Goal: Check status: Check status

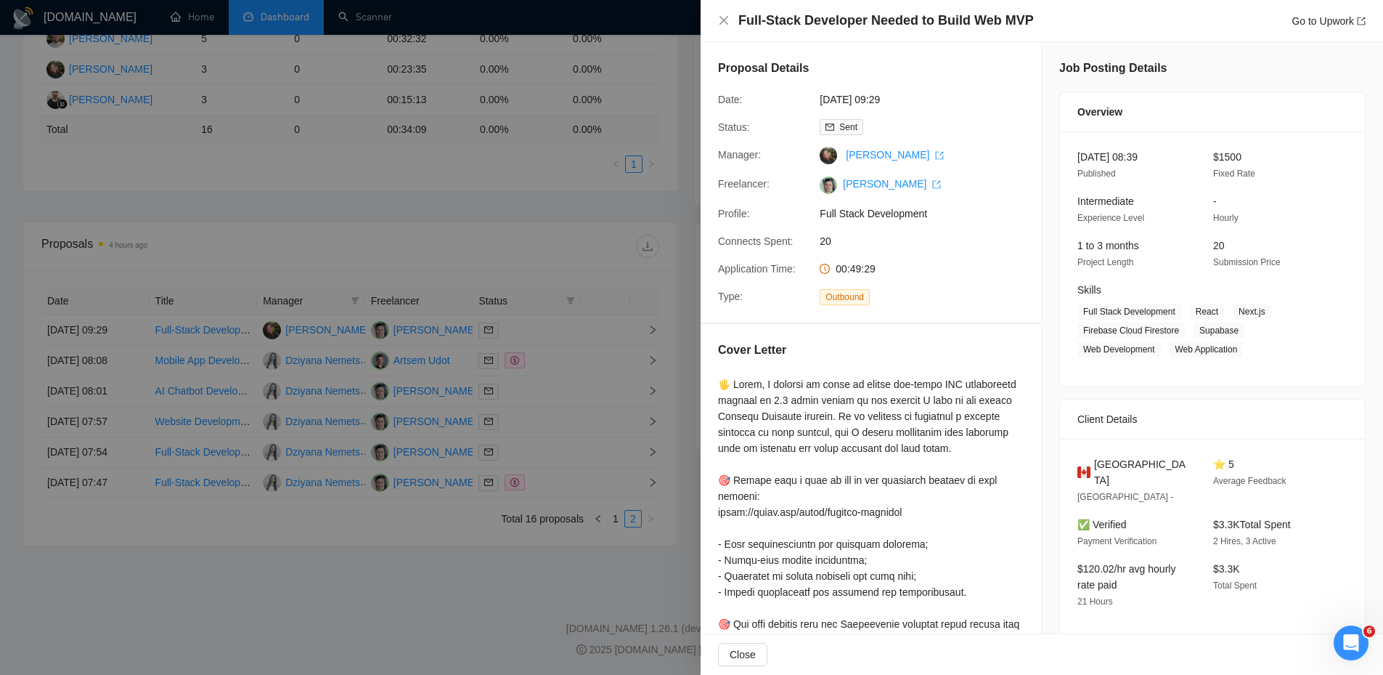
click at [248, 145] on div at bounding box center [691, 337] width 1383 height 675
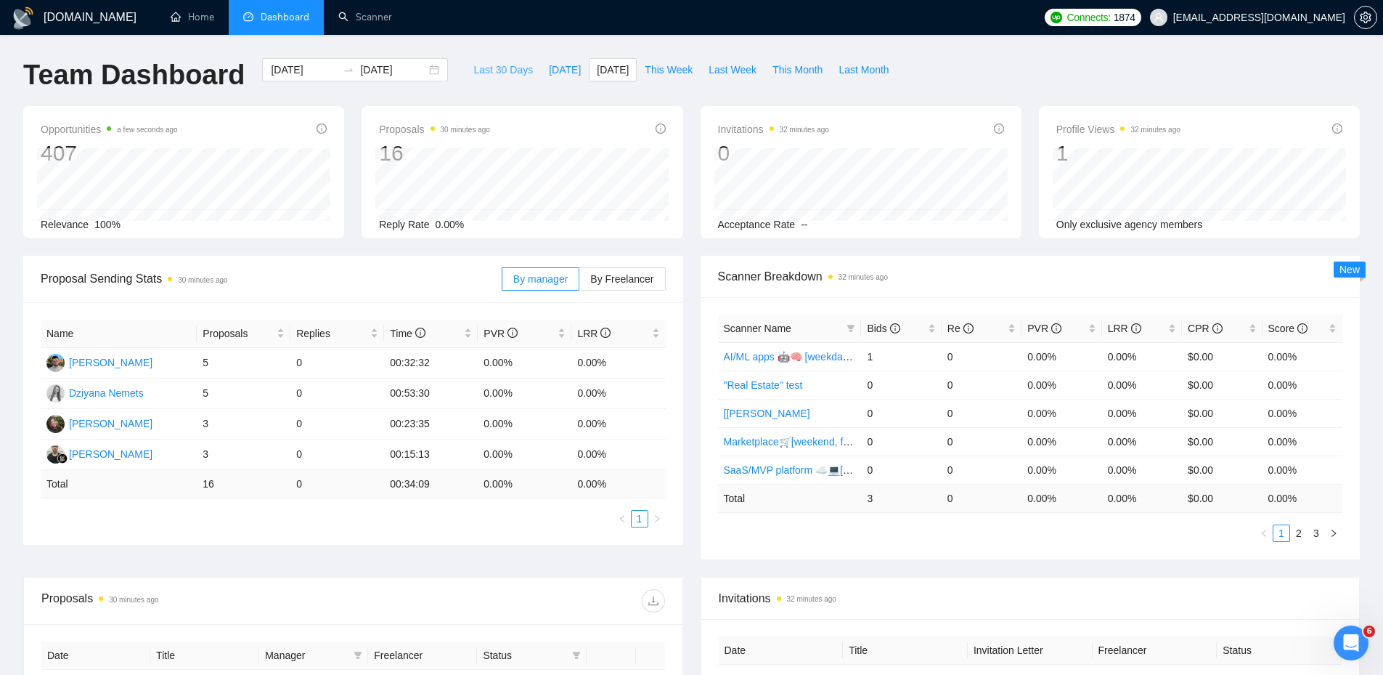
click at [490, 67] on span "Last 30 Days" at bounding box center [503, 70] width 60 height 16
type input "2025-08-17"
type input "2025-09-16"
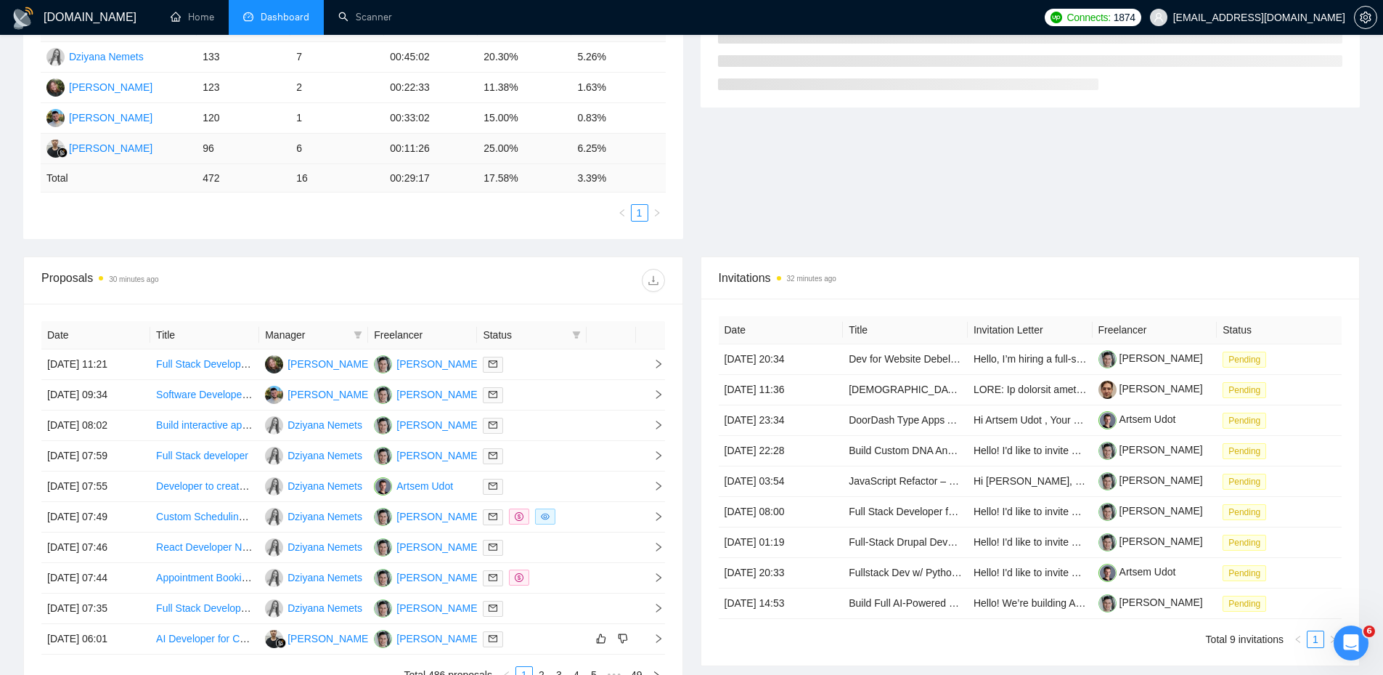
scroll to position [363, 0]
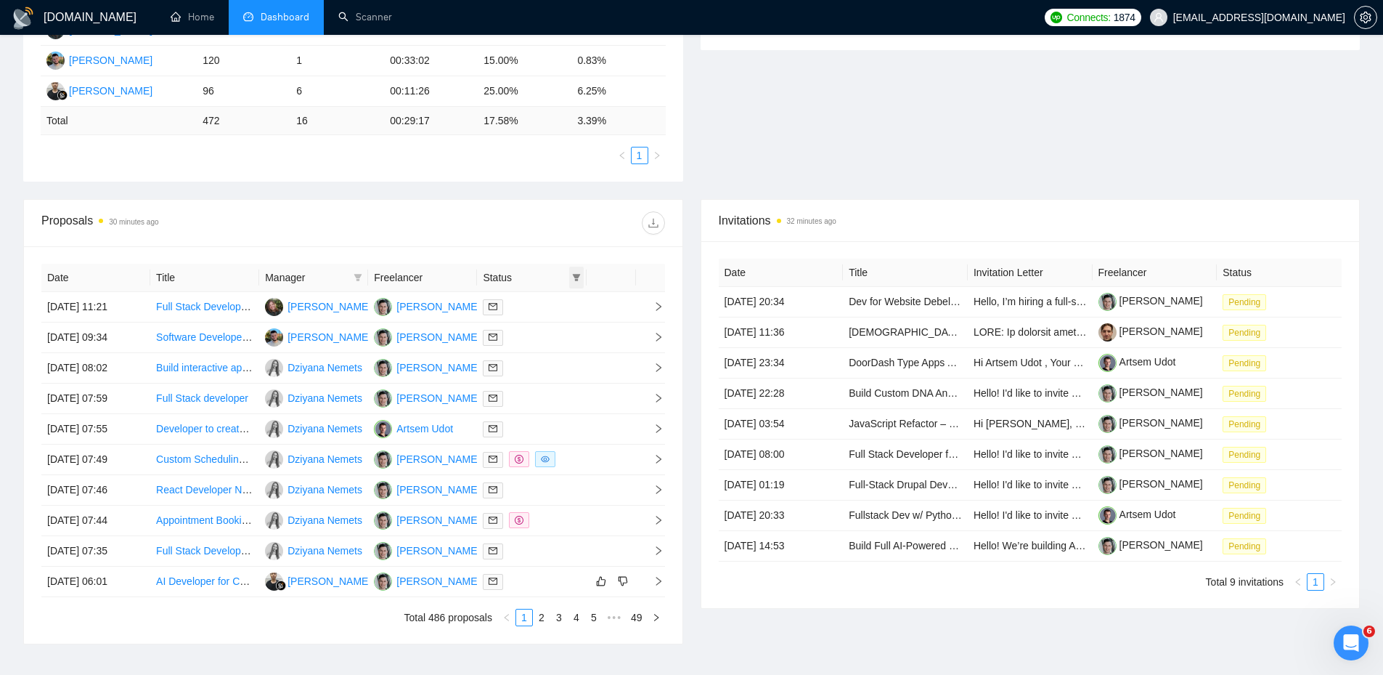
click at [582, 282] on span at bounding box center [576, 278] width 15 height 22
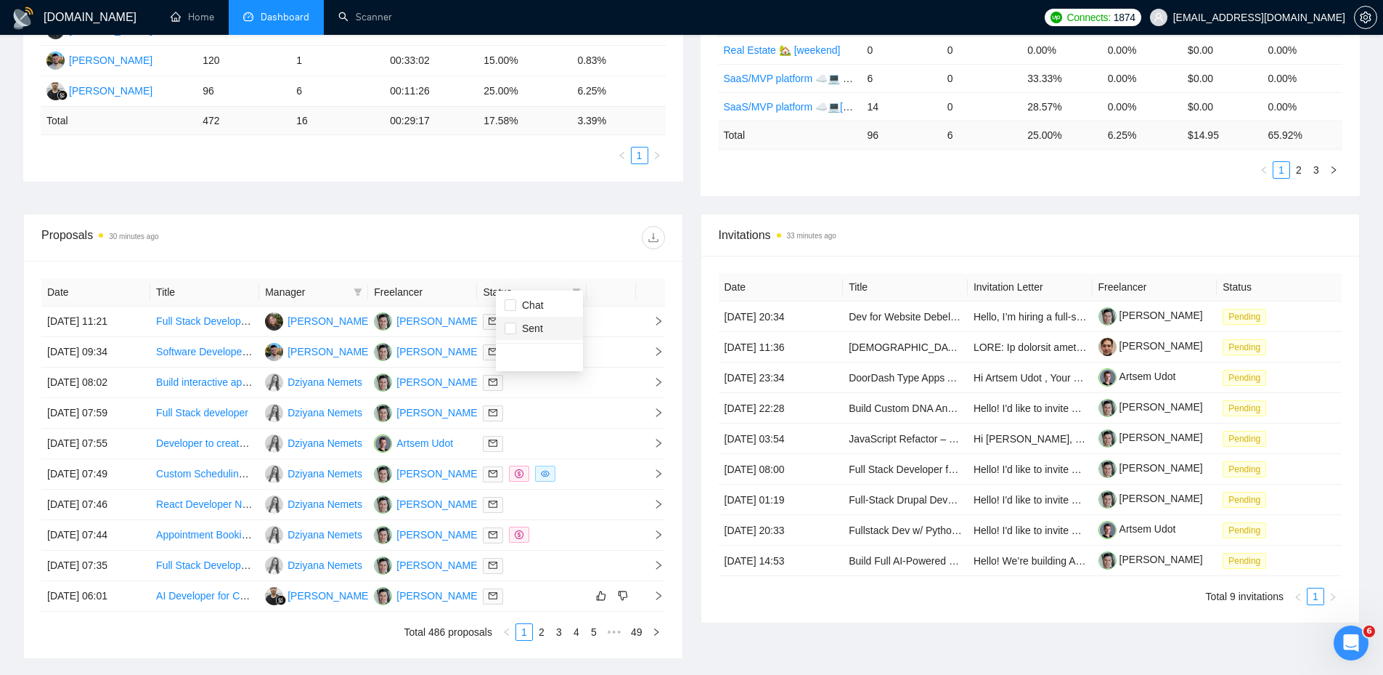
click at [557, 323] on span "Sent" at bounding box center [540, 328] width 70 height 16
click at [549, 327] on span "Sent" at bounding box center [540, 328] width 70 height 16
checkbox input "false"
click at [542, 303] on span "Chat" at bounding box center [530, 305] width 28 height 12
checkbox input "true"
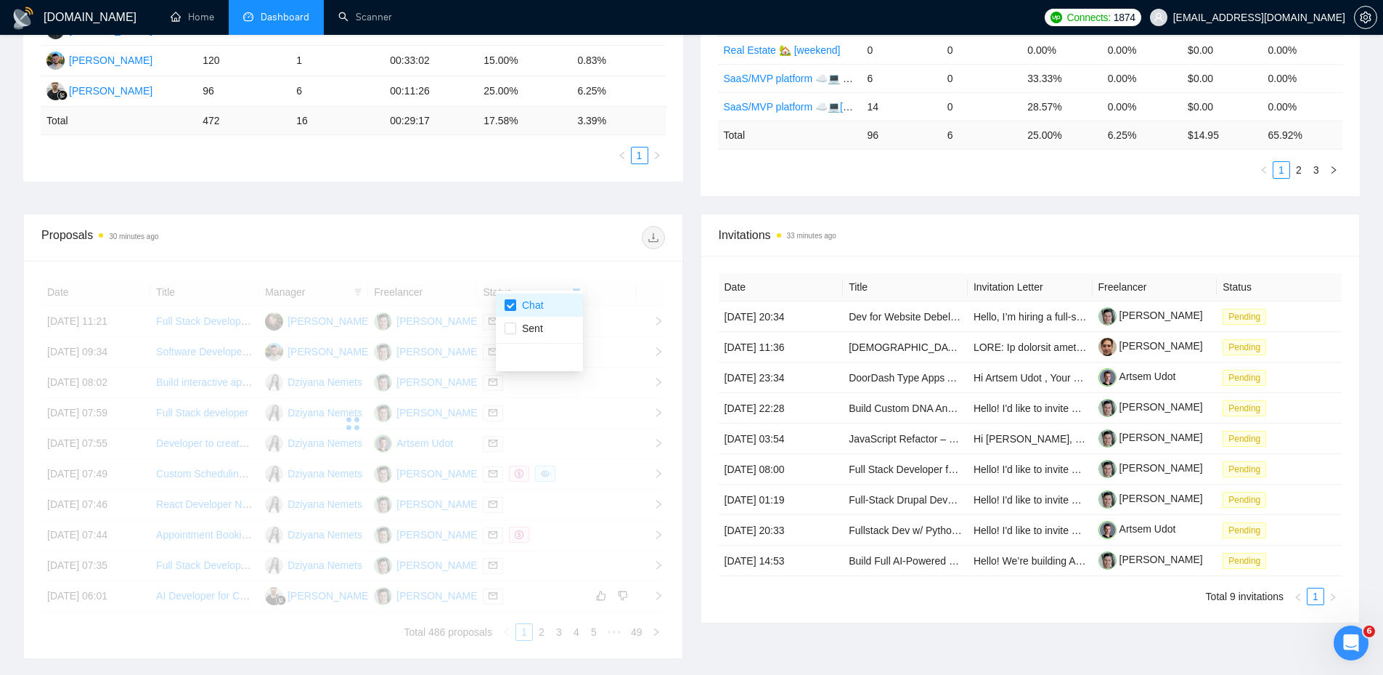
click at [537, 238] on div at bounding box center [509, 237] width 312 height 23
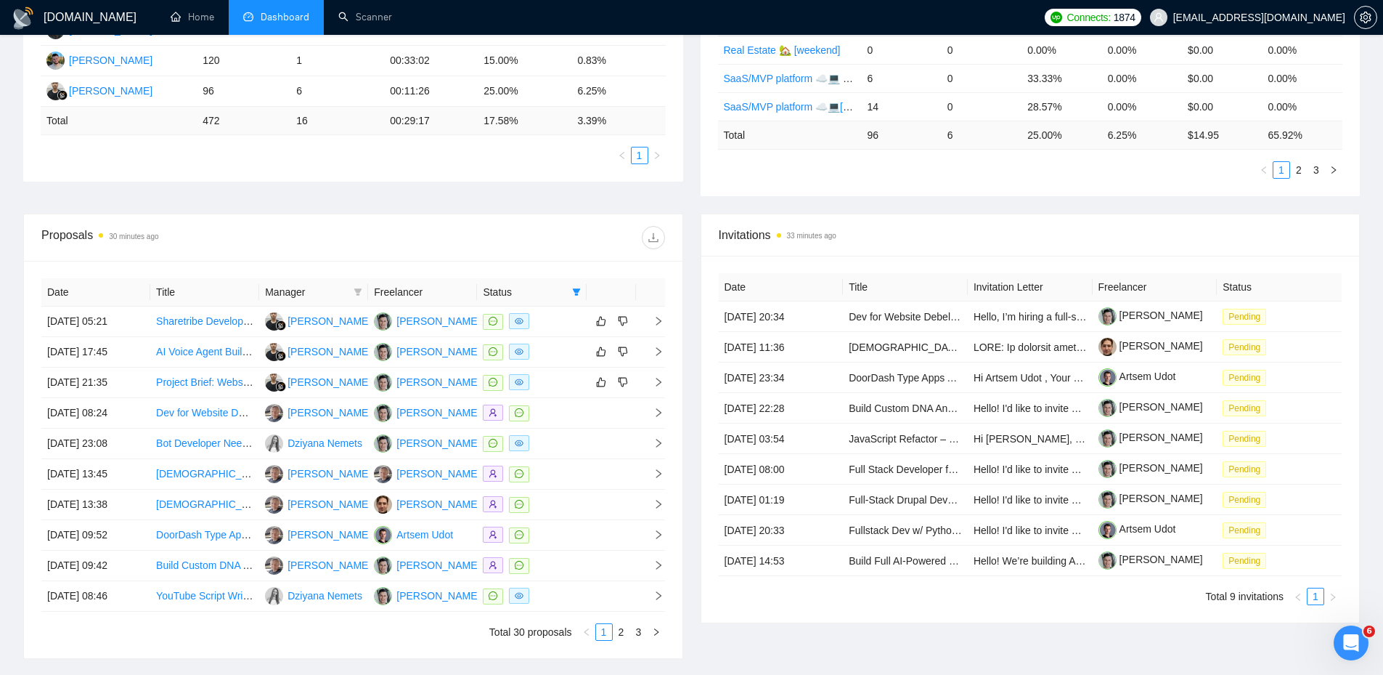
click at [420, 285] on th "Freelancer" at bounding box center [422, 292] width 109 height 28
click at [359, 289] on icon "filter" at bounding box center [358, 291] width 8 height 7
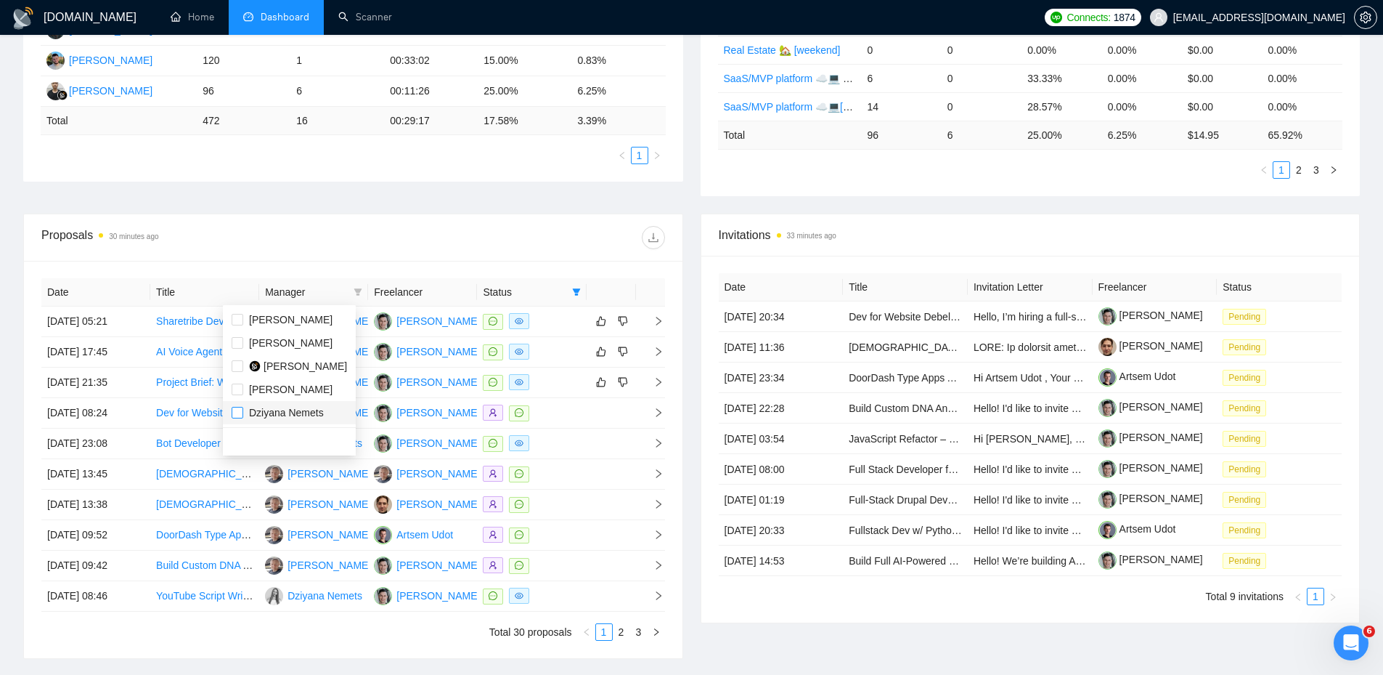
click at [243, 410] on span "Dziyana Nemets" at bounding box center [289, 413] width 115 height 16
checkbox input "true"
click at [401, 219] on div "Proposals 30 minutes ago" at bounding box center [353, 237] width 624 height 46
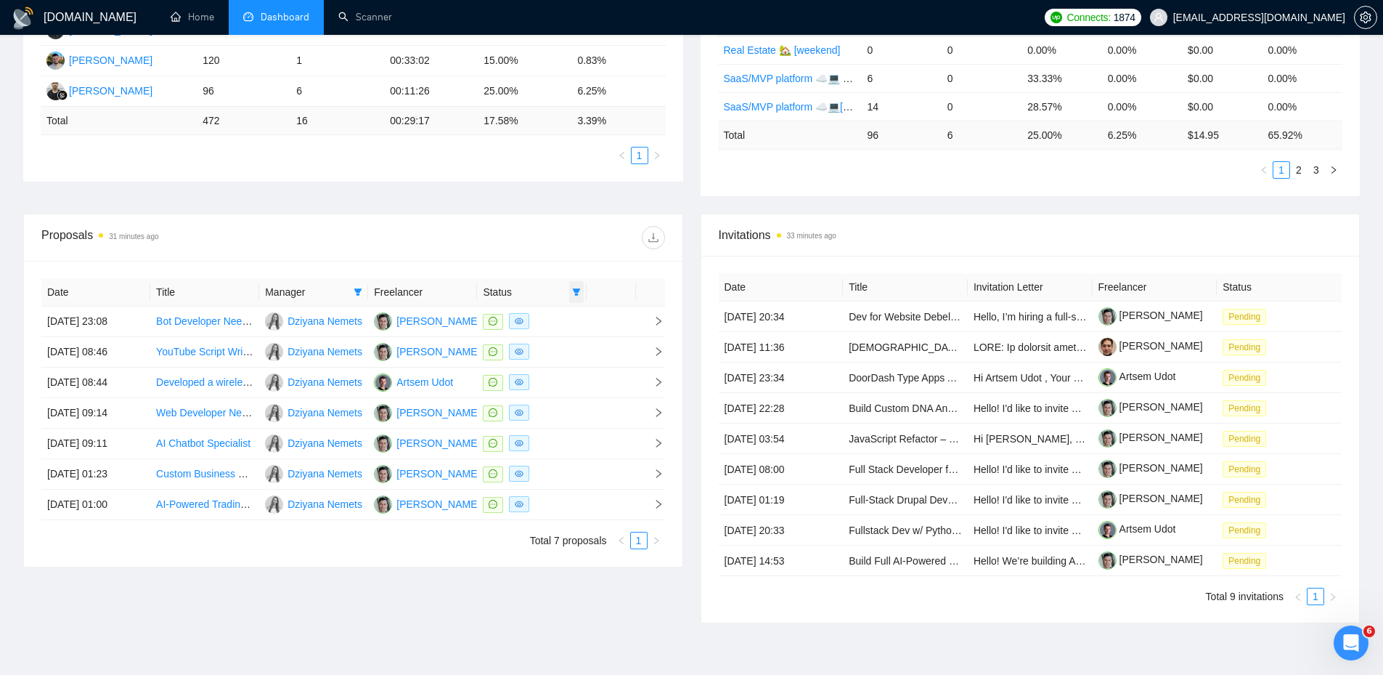
click at [574, 296] on span at bounding box center [576, 292] width 15 height 22
click at [568, 245] on div at bounding box center [509, 237] width 312 height 23
click at [552, 313] on div at bounding box center [531, 321] width 97 height 17
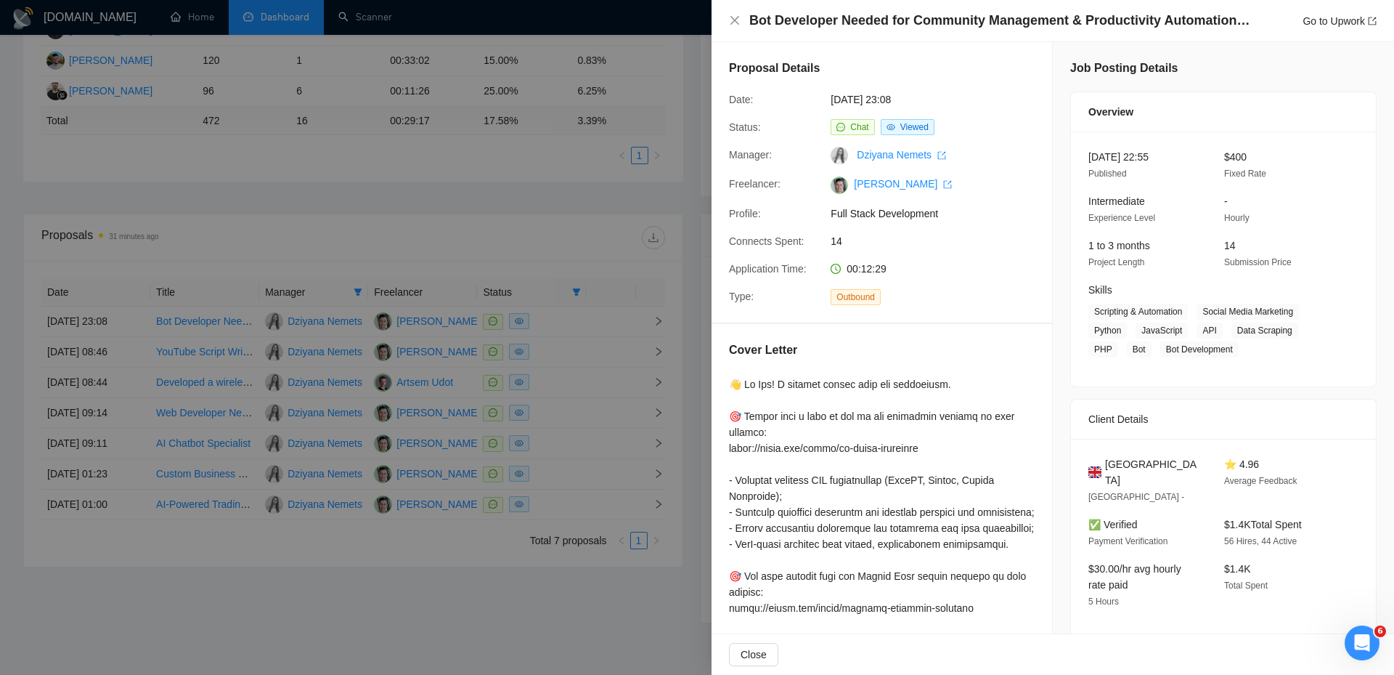
click at [550, 207] on div at bounding box center [697, 337] width 1394 height 675
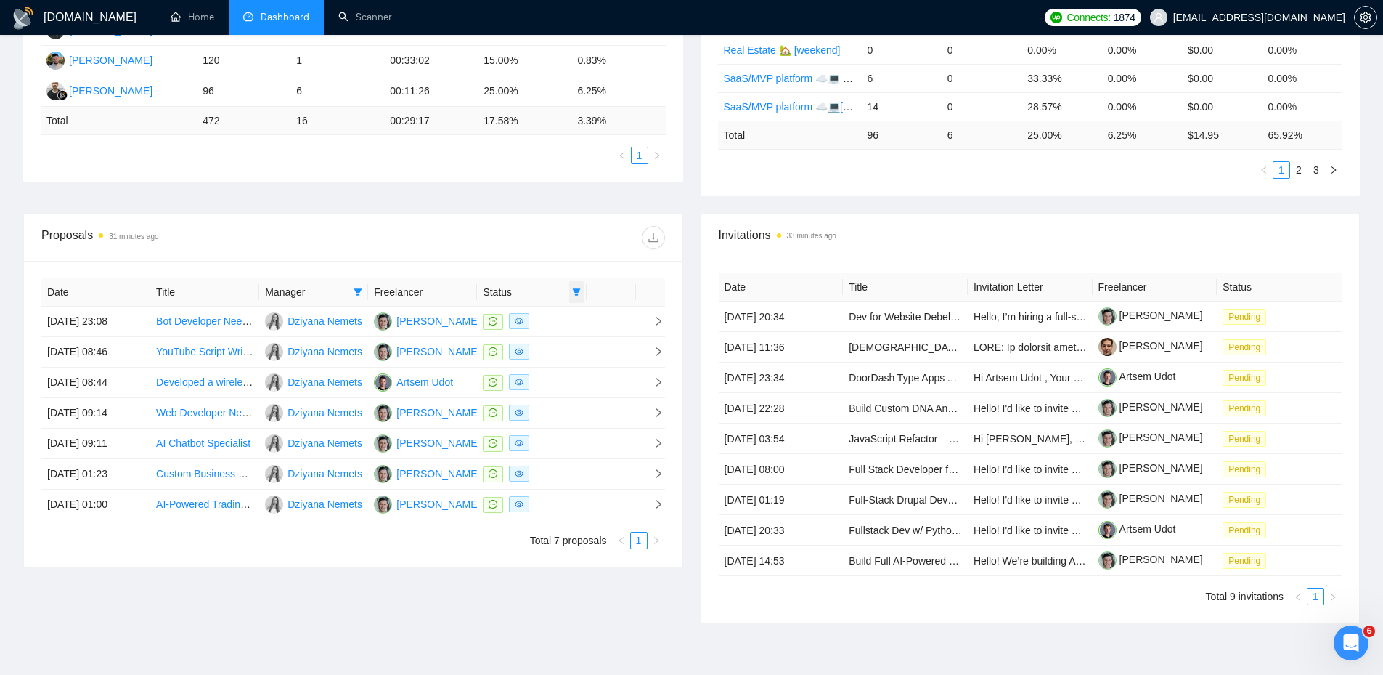
click at [572, 290] on icon "filter" at bounding box center [576, 292] width 9 height 9
click at [514, 319] on input "checkbox" at bounding box center [511, 320] width 12 height 12
checkbox input "false"
click at [491, 236] on div at bounding box center [509, 237] width 312 height 23
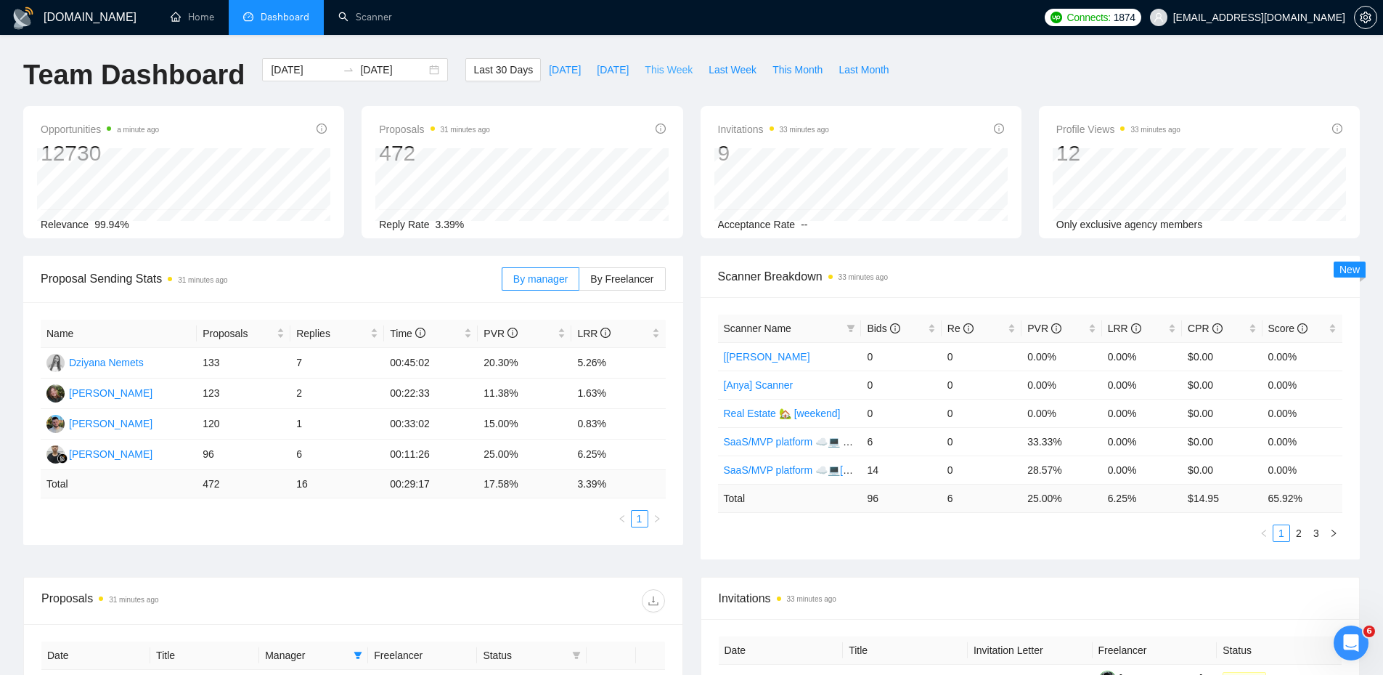
click at [654, 65] on span "This Week" at bounding box center [669, 70] width 48 height 16
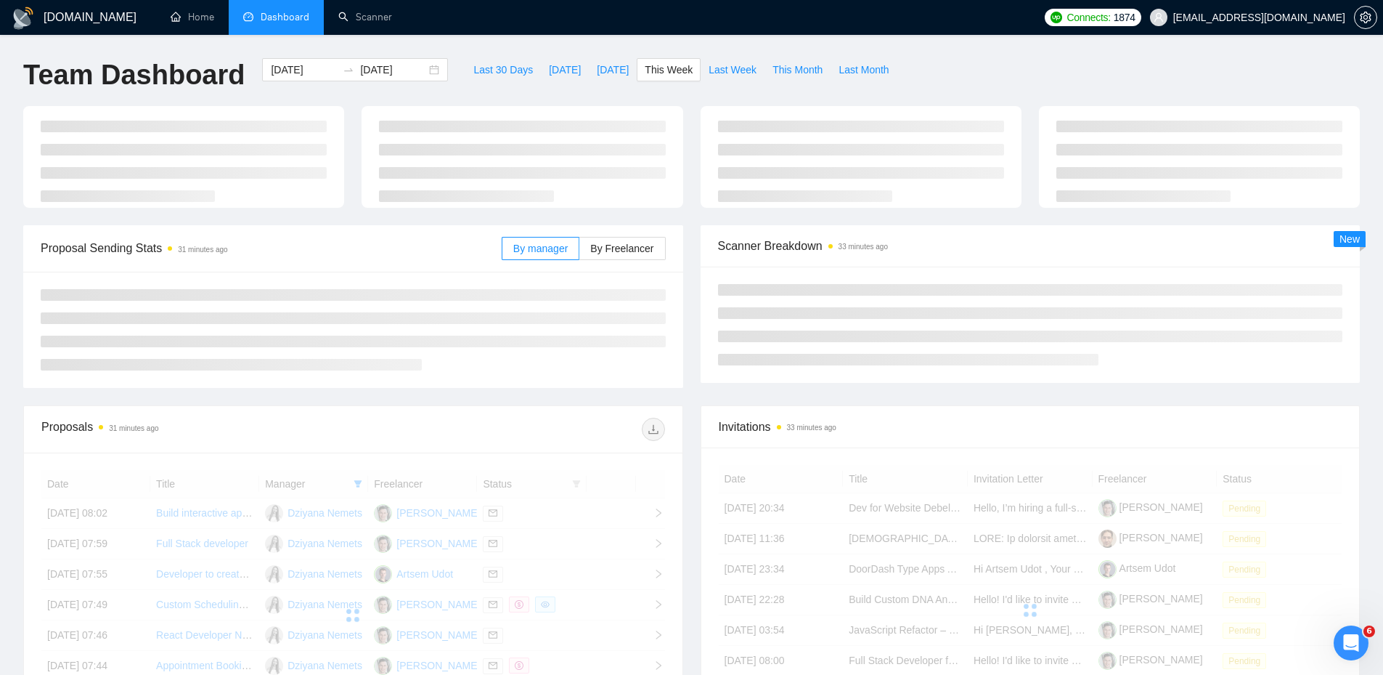
type input "[DATE]"
type input "2025-09-21"
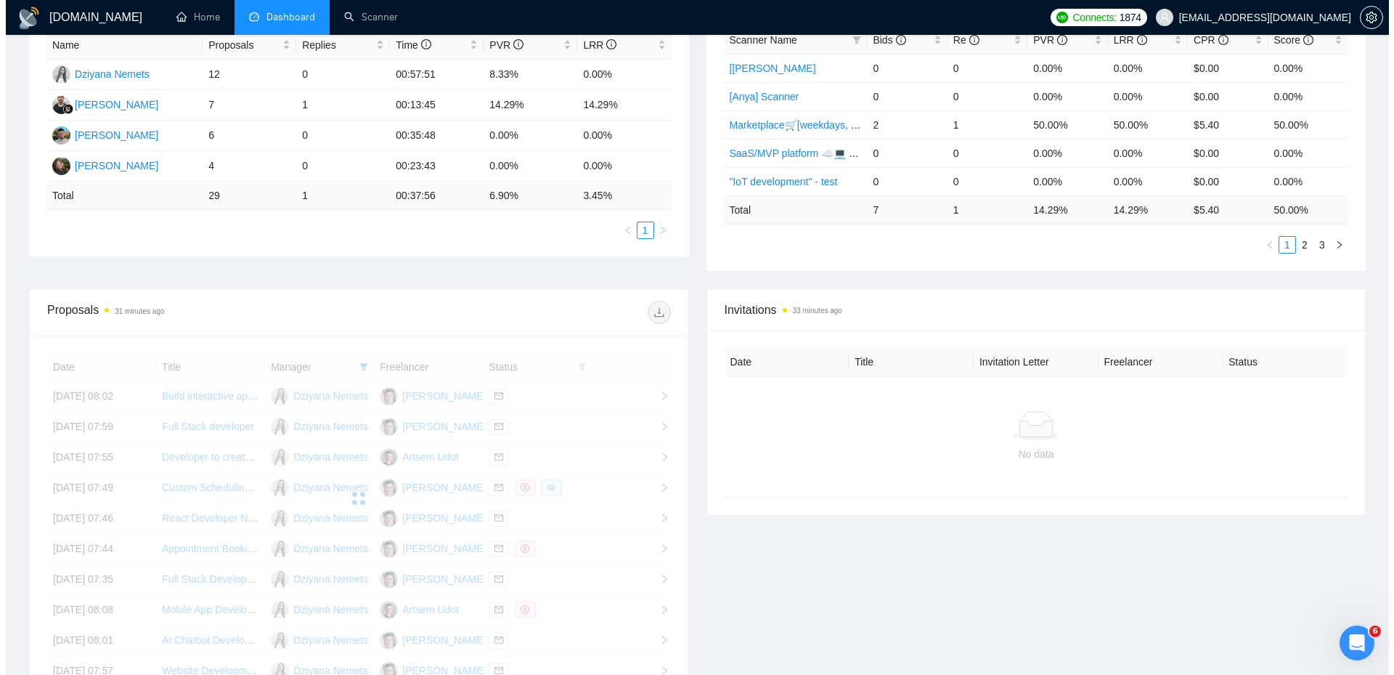
scroll to position [436, 0]
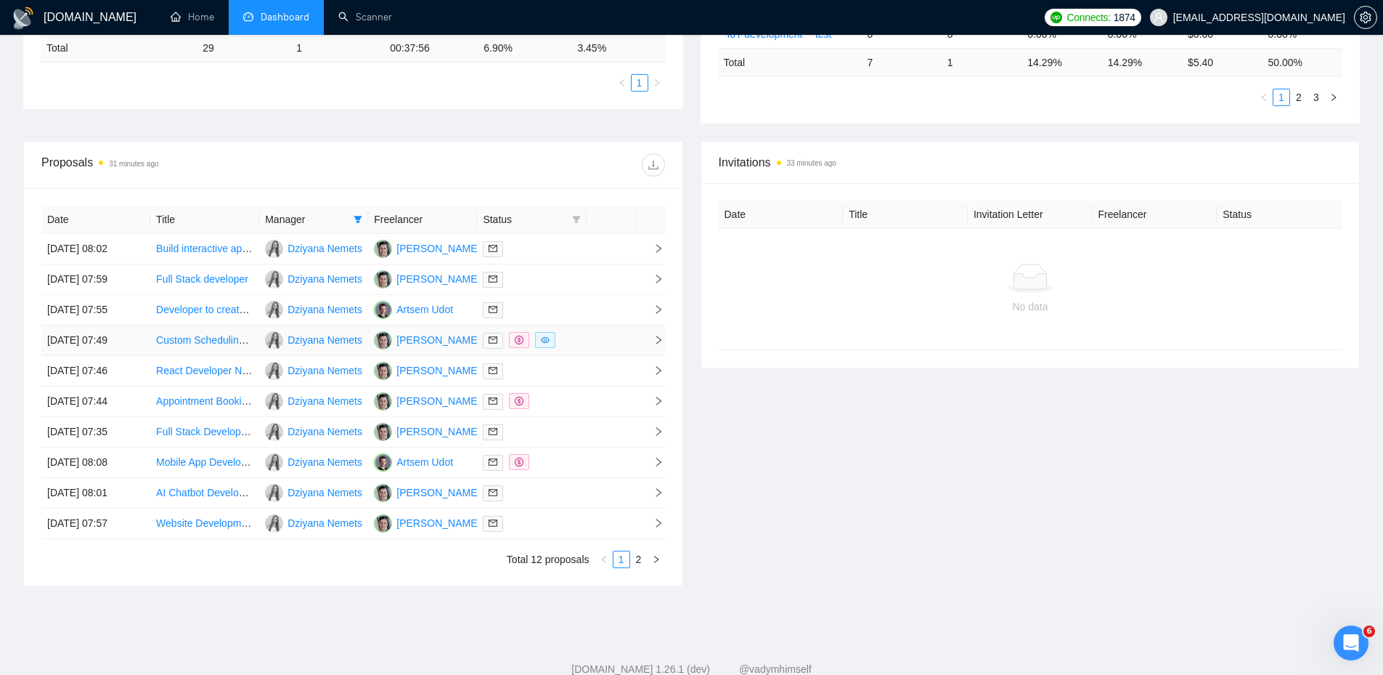
click at [580, 344] on div at bounding box center [531, 340] width 97 height 17
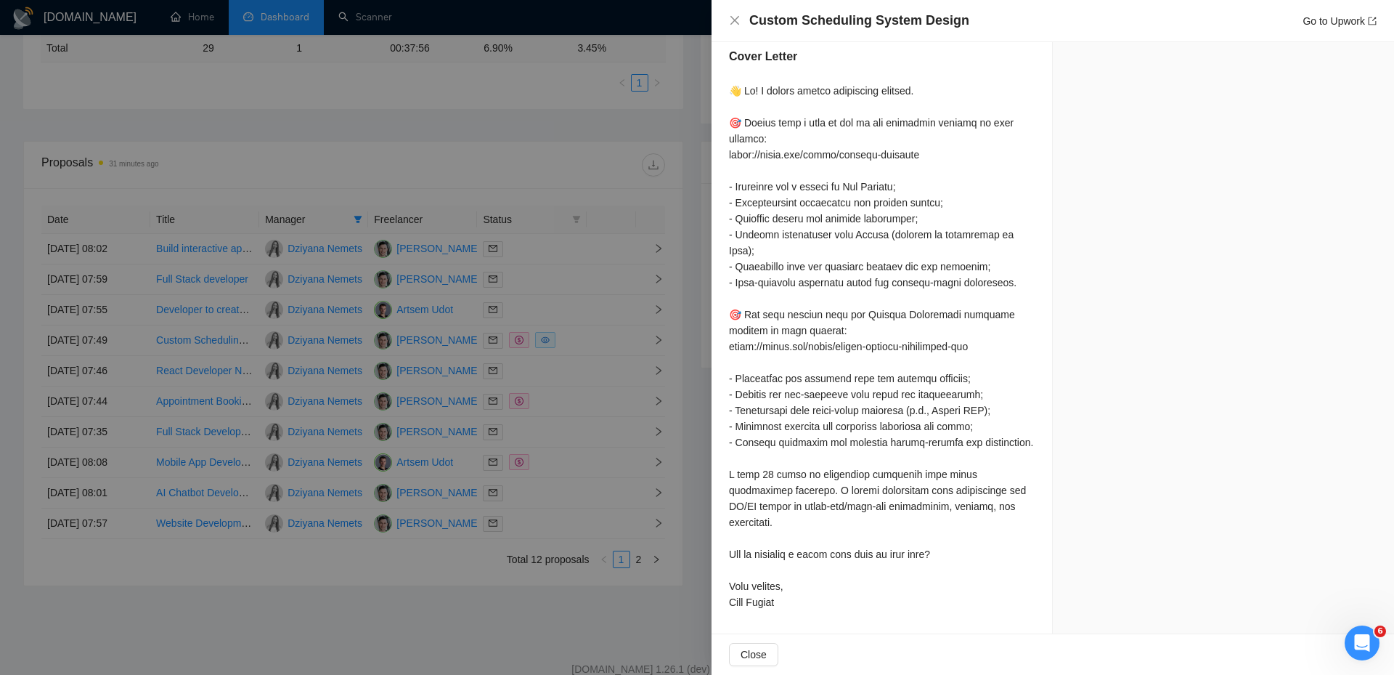
scroll to position [1134, 0]
click at [617, 285] on div at bounding box center [697, 337] width 1394 height 675
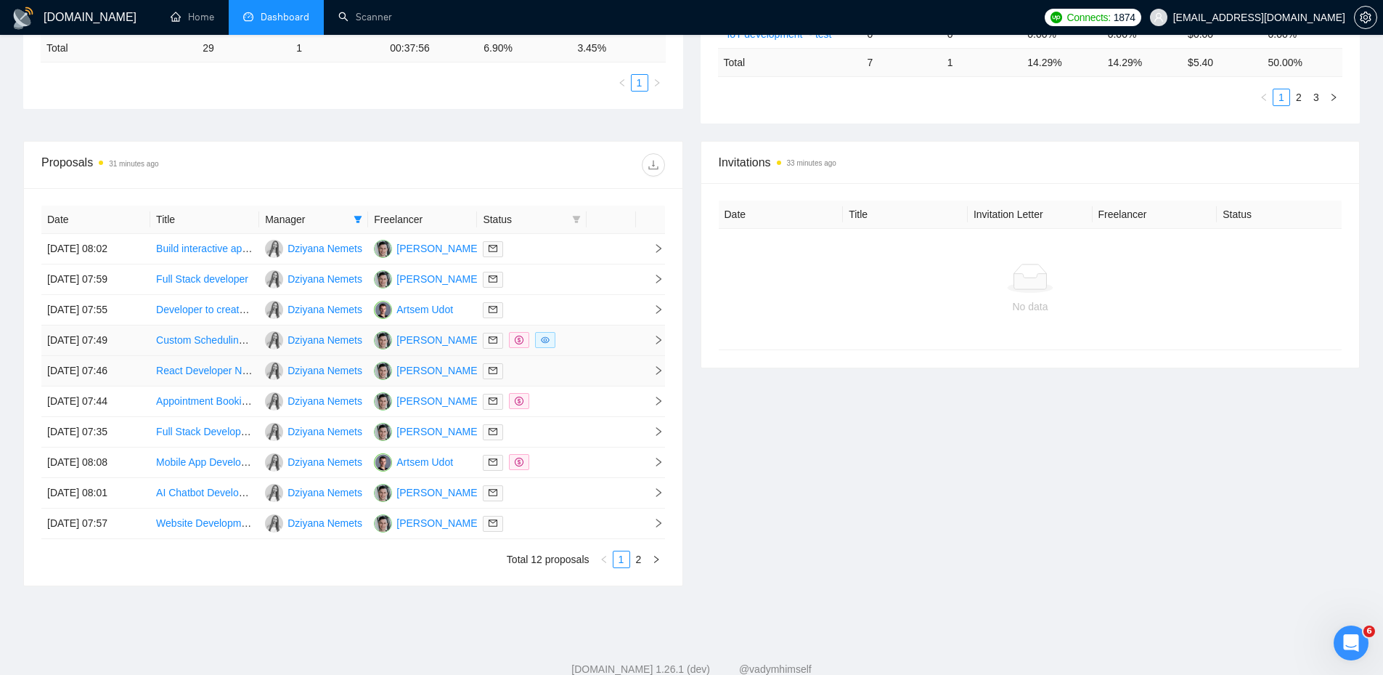
click at [561, 351] on td at bounding box center [531, 340] width 109 height 31
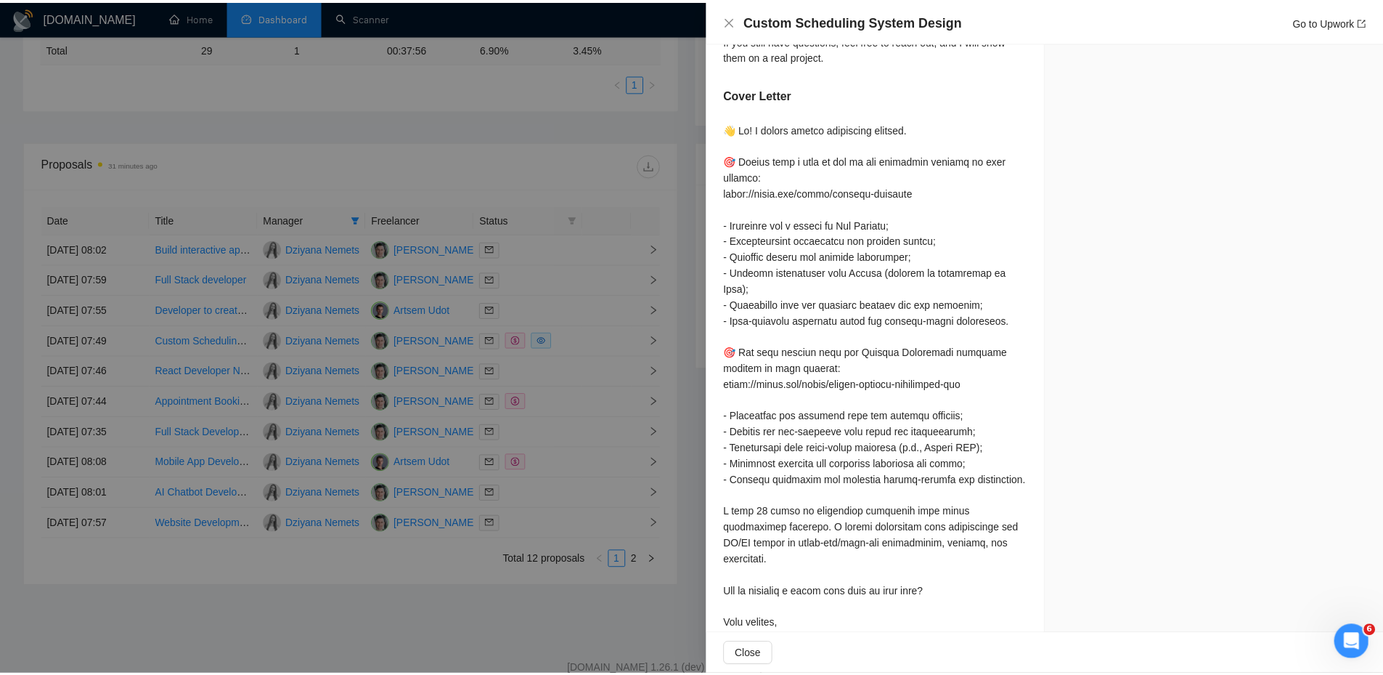
scroll to position [989, 0]
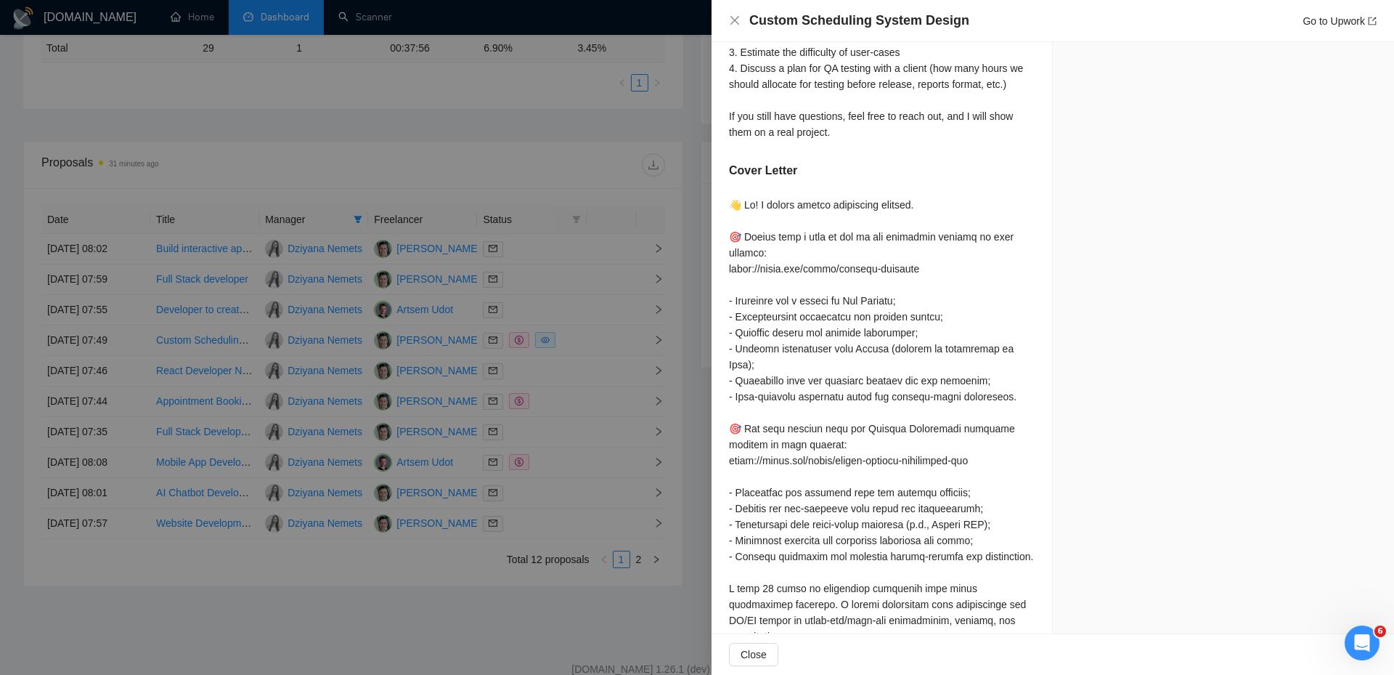
click at [649, 295] on div at bounding box center [697, 337] width 1394 height 675
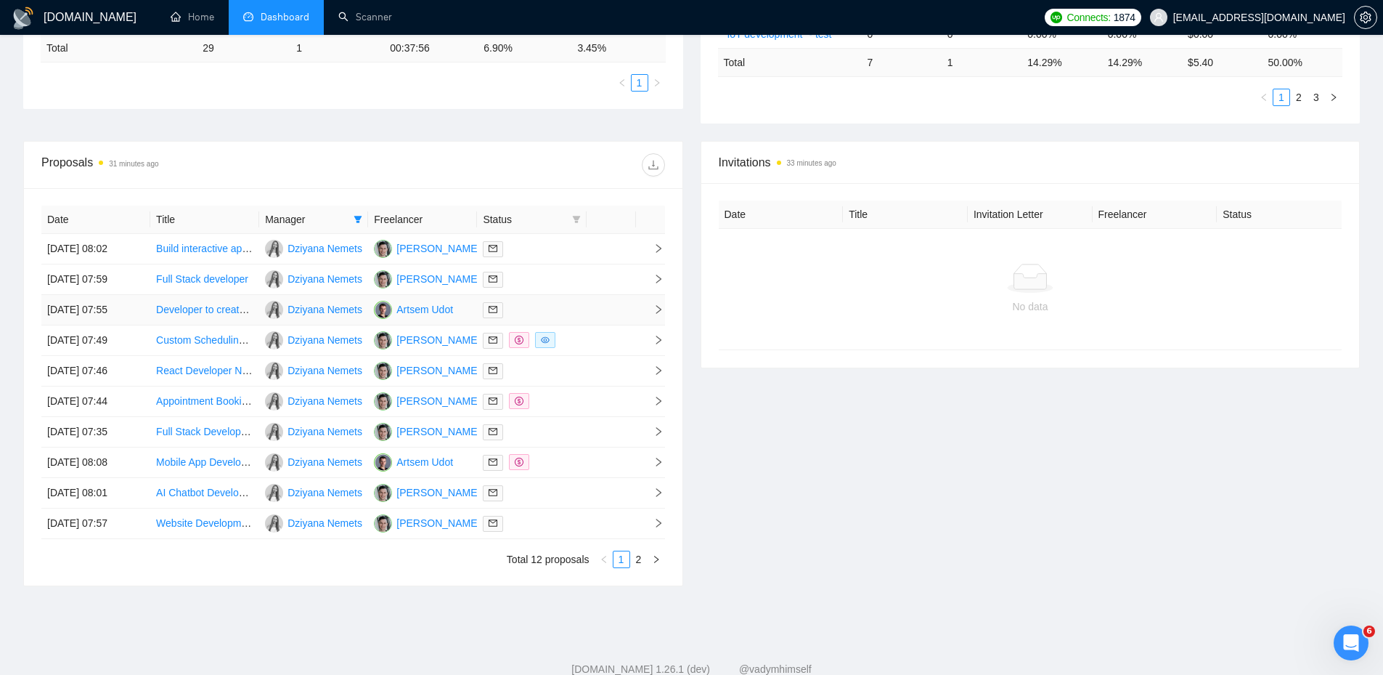
click at [560, 311] on div at bounding box center [531, 309] width 97 height 17
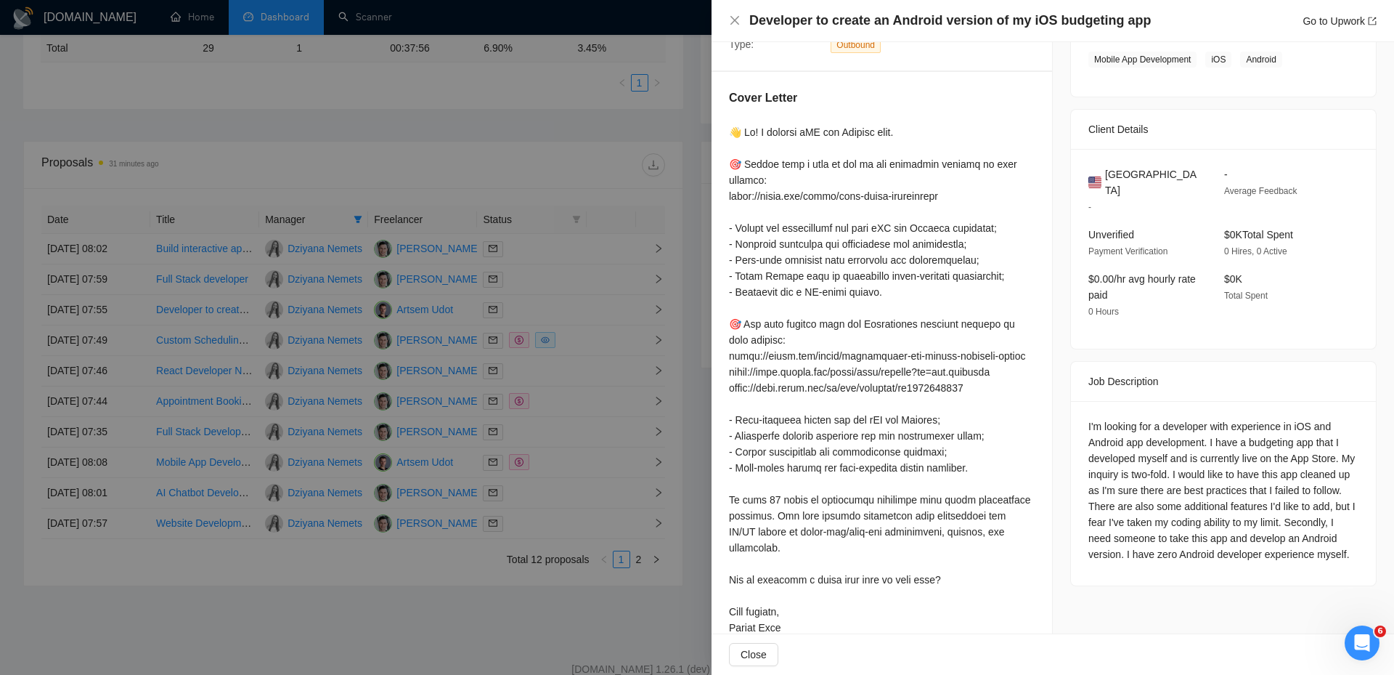
scroll to position [147, 0]
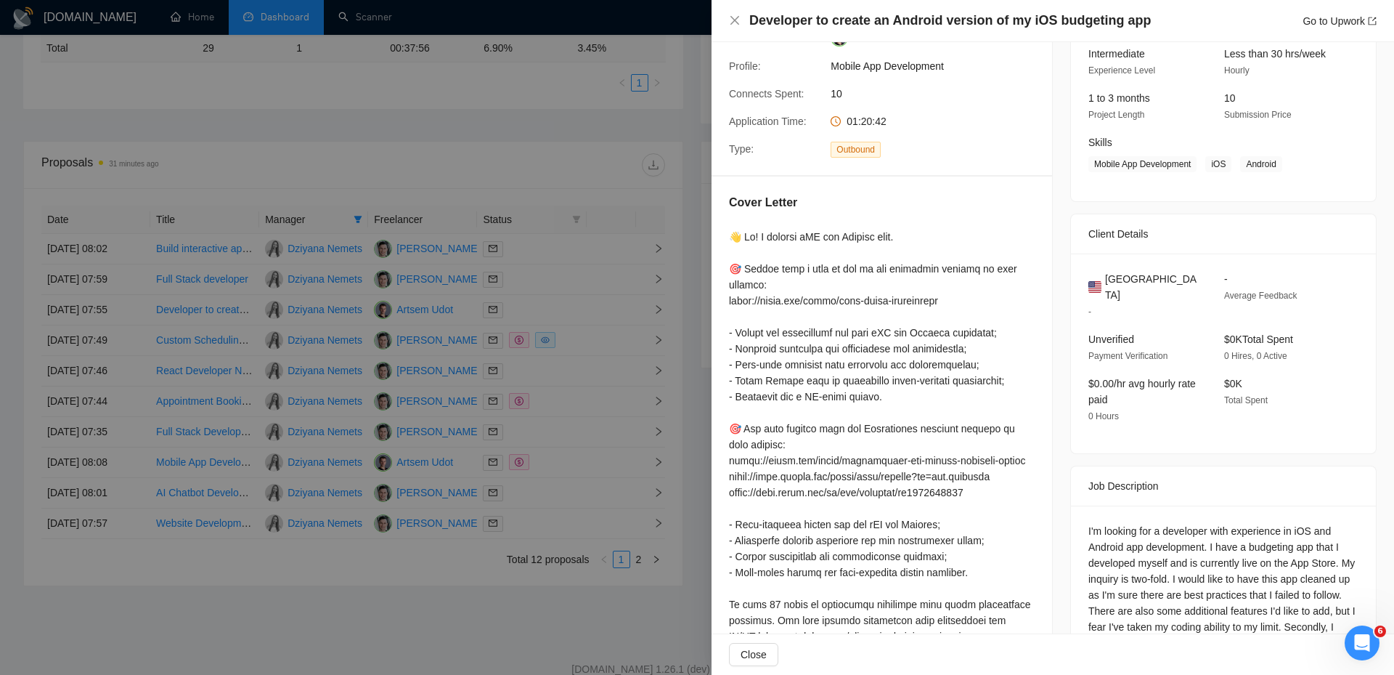
click at [609, 261] on div at bounding box center [697, 337] width 1394 height 675
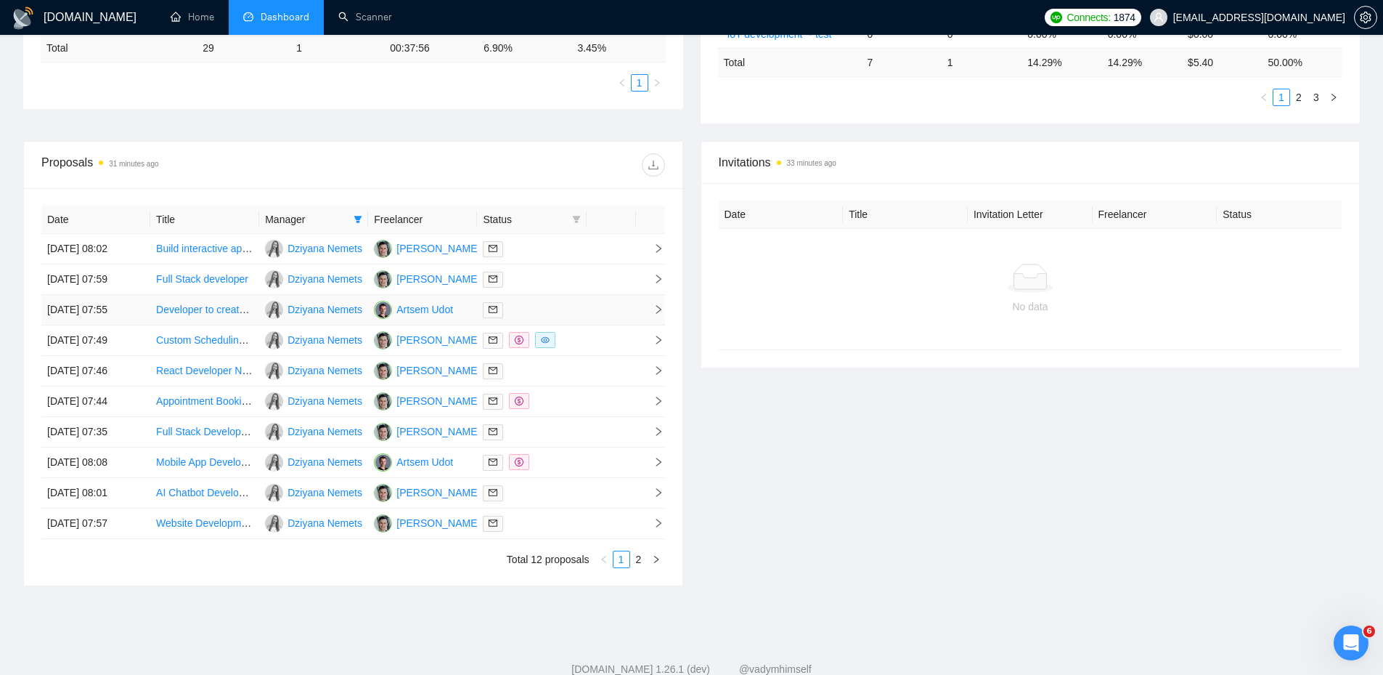
click at [556, 296] on td at bounding box center [531, 310] width 109 height 31
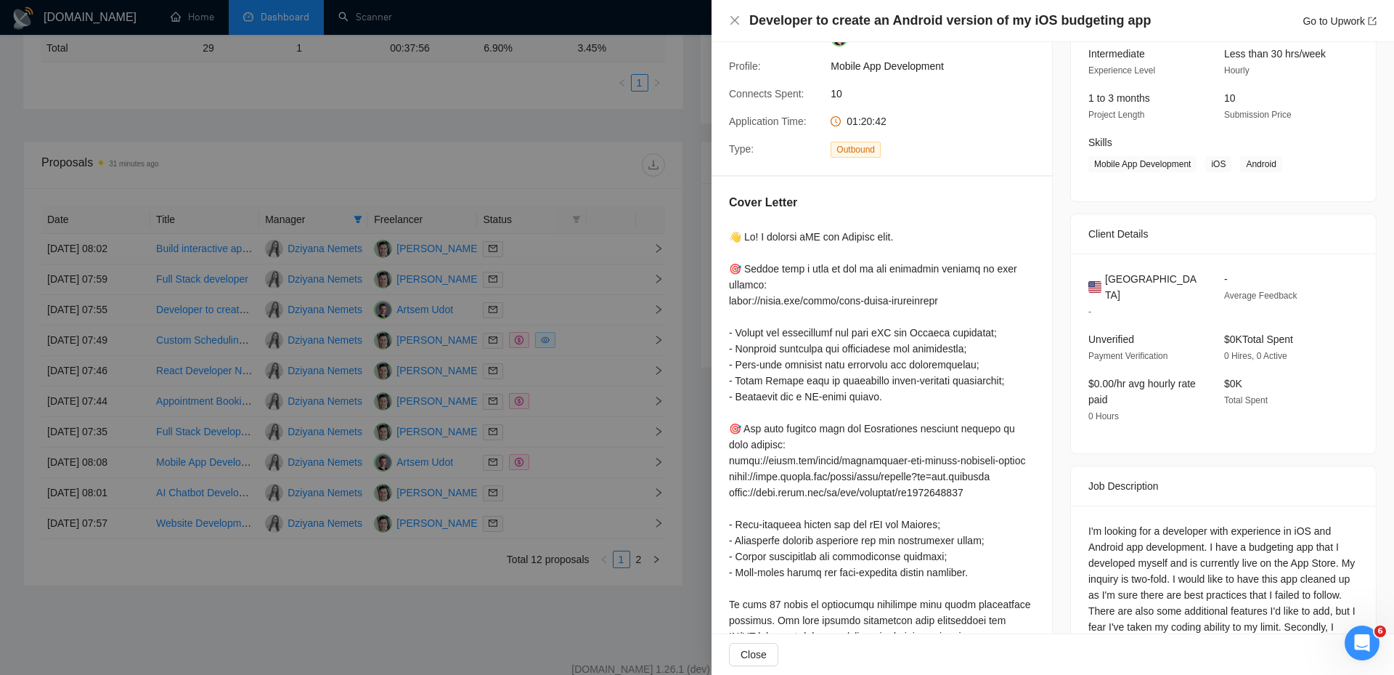
click at [555, 285] on div at bounding box center [697, 337] width 1394 height 675
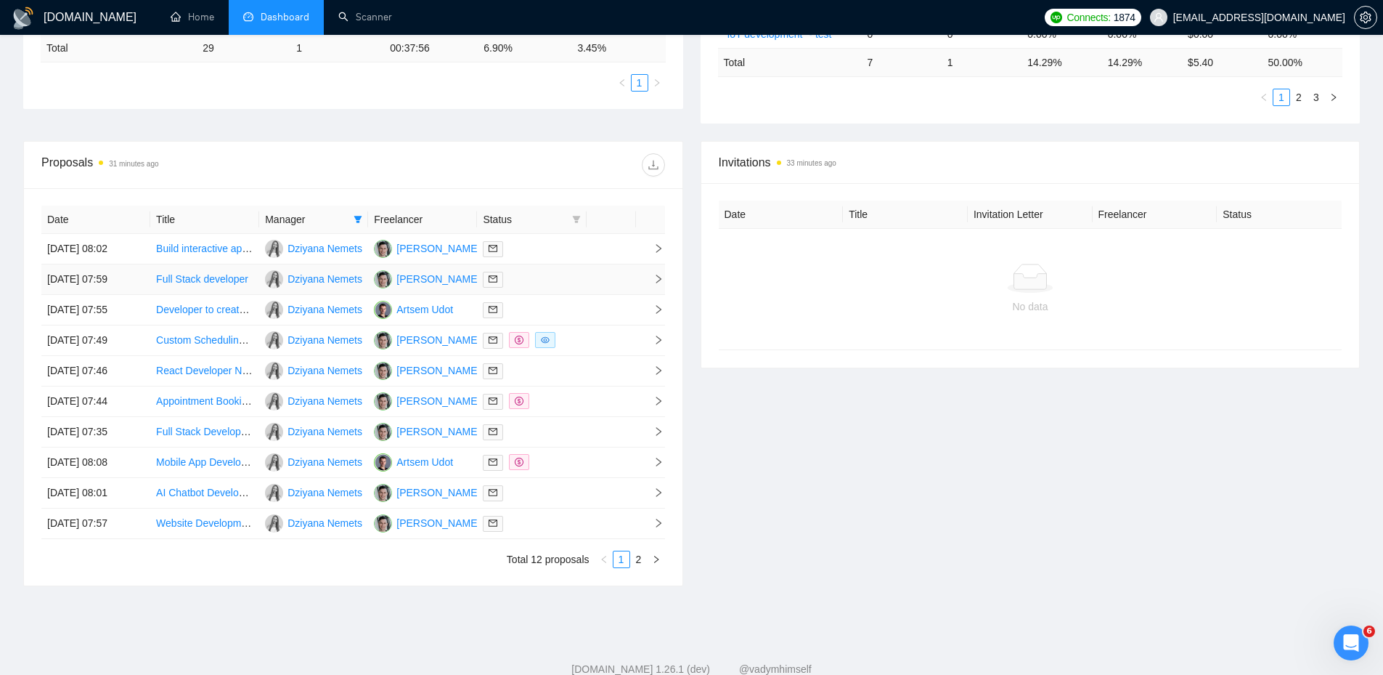
click at [553, 285] on div at bounding box center [531, 279] width 97 height 17
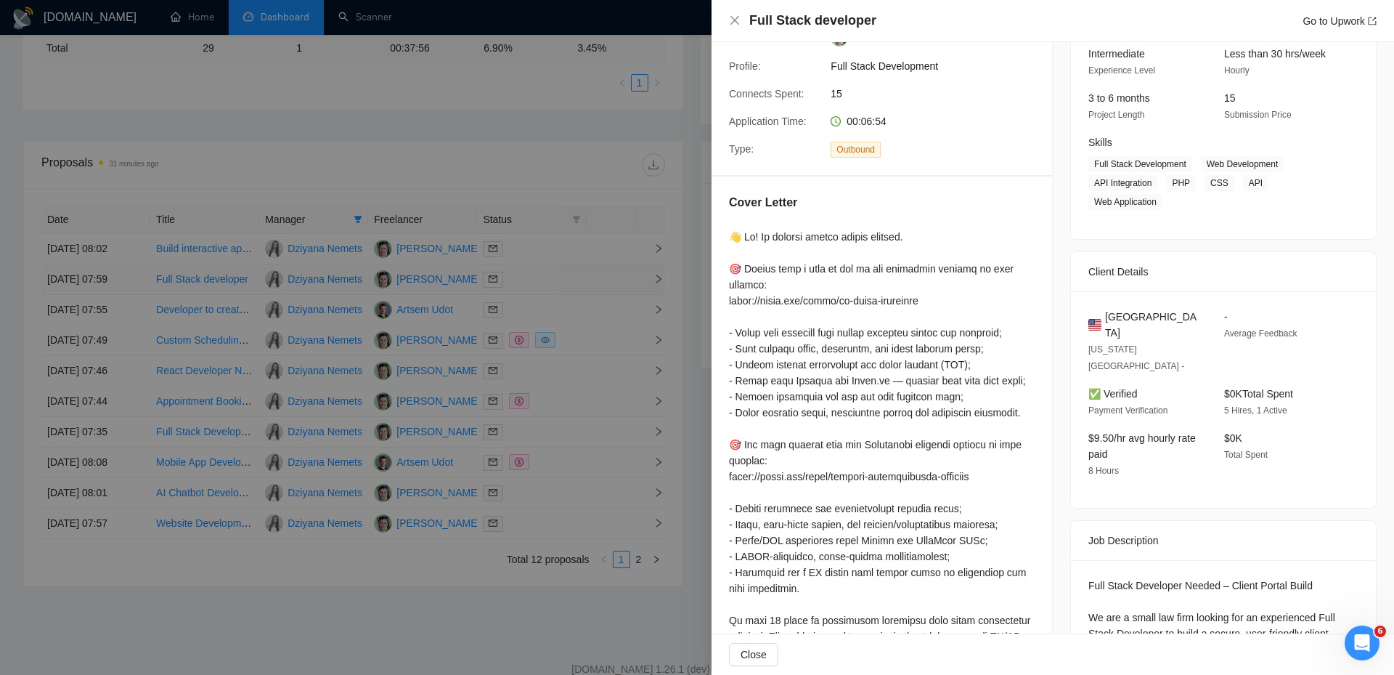
click at [553, 285] on div at bounding box center [697, 337] width 1394 height 675
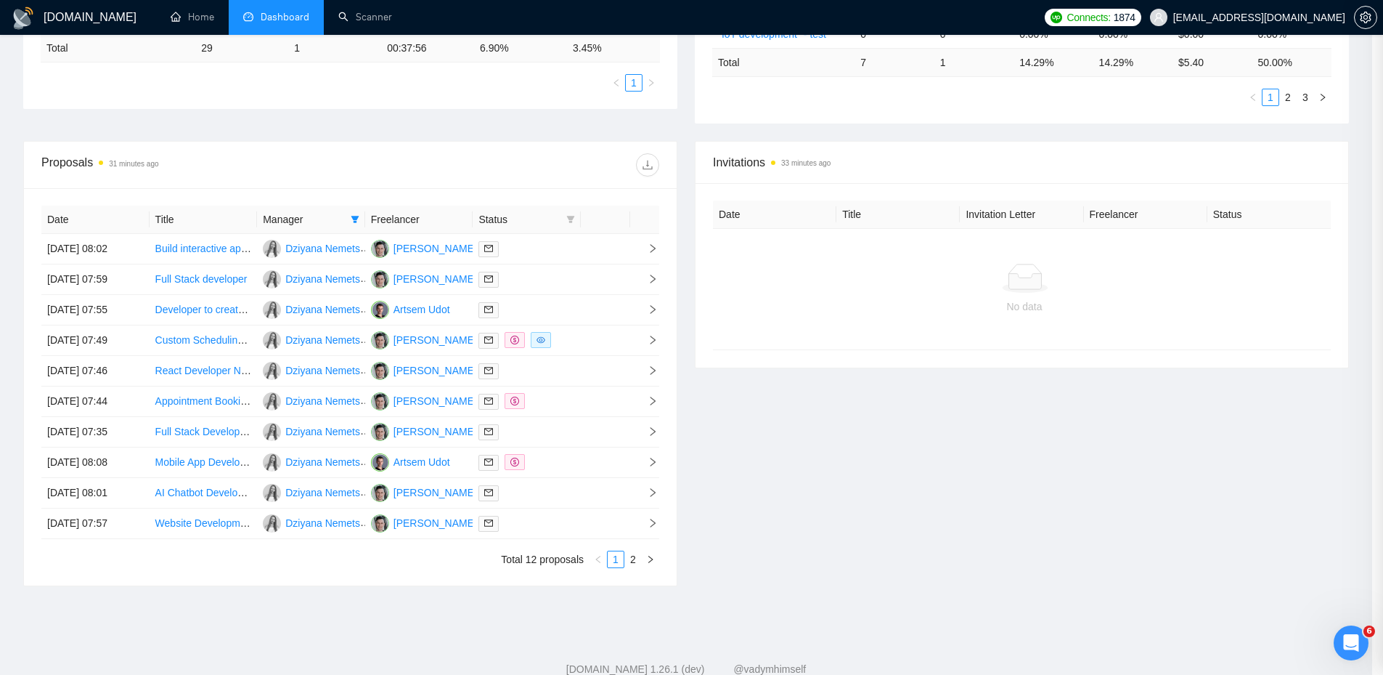
click at [553, 248] on div at bounding box center [527, 248] width 97 height 17
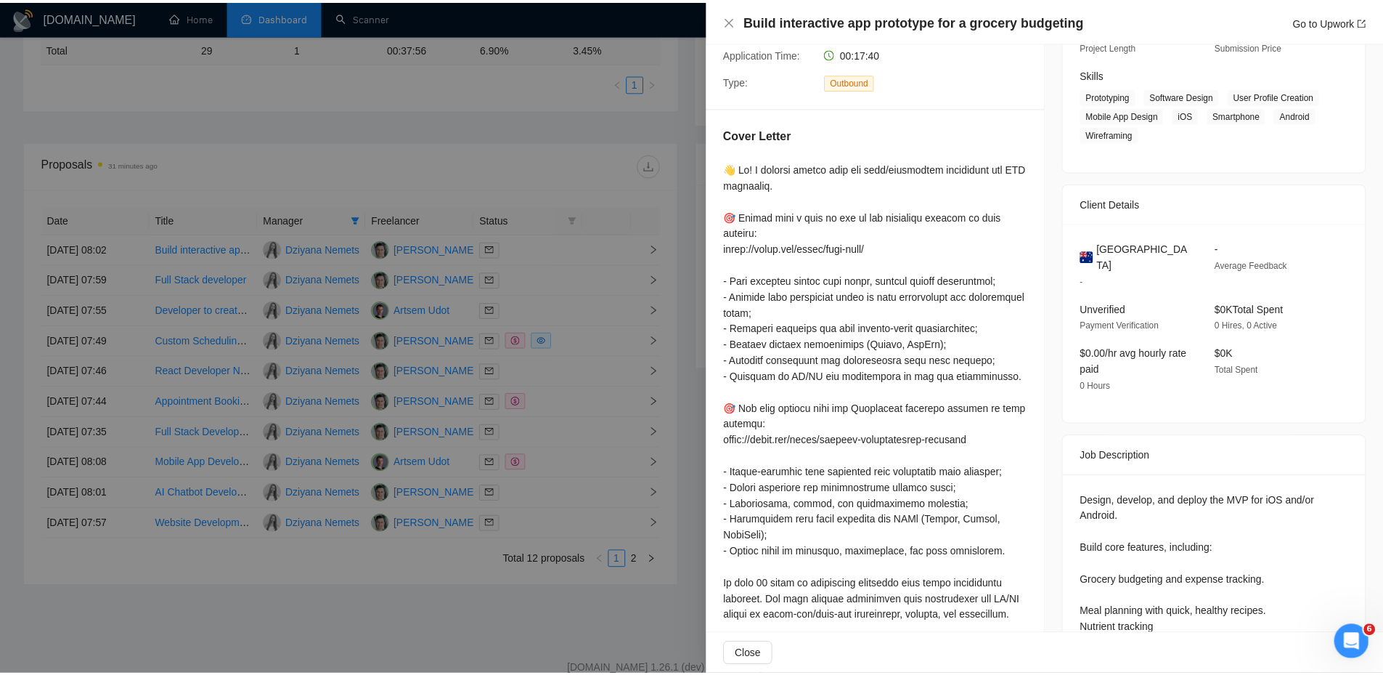
scroll to position [511, 0]
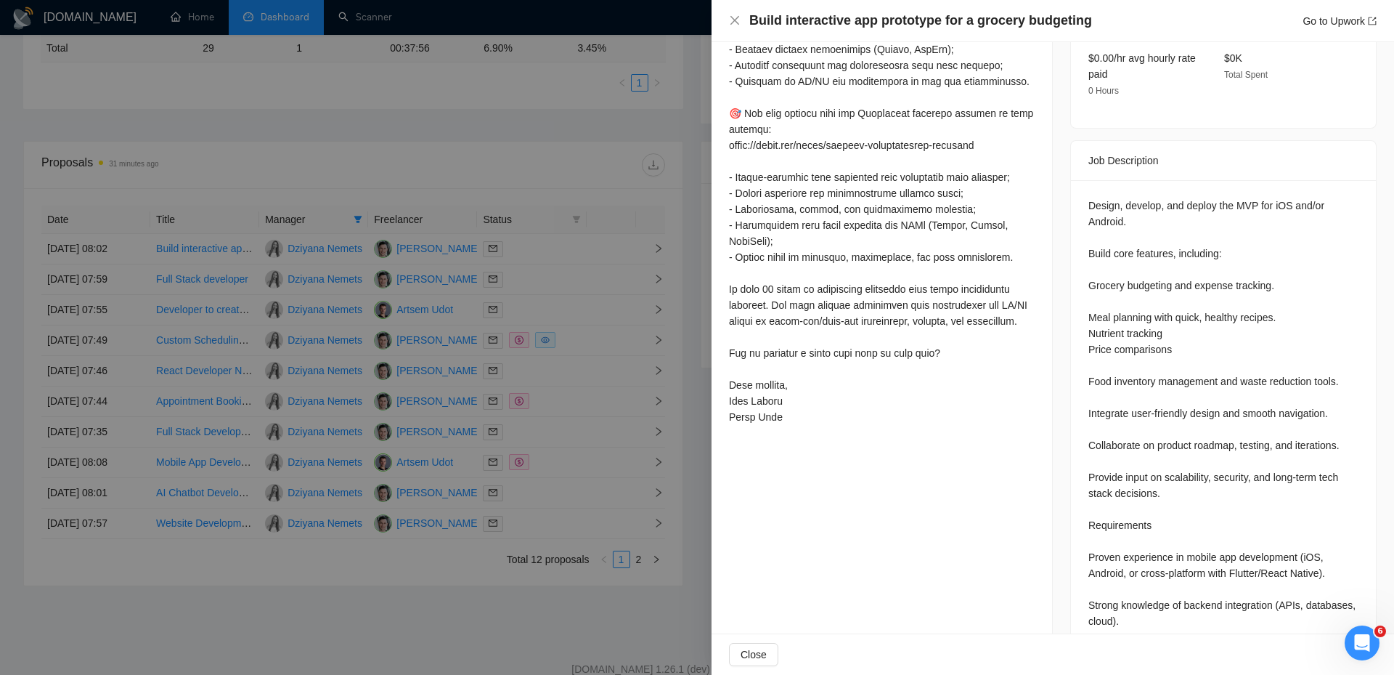
click at [538, 191] on div at bounding box center [697, 337] width 1394 height 675
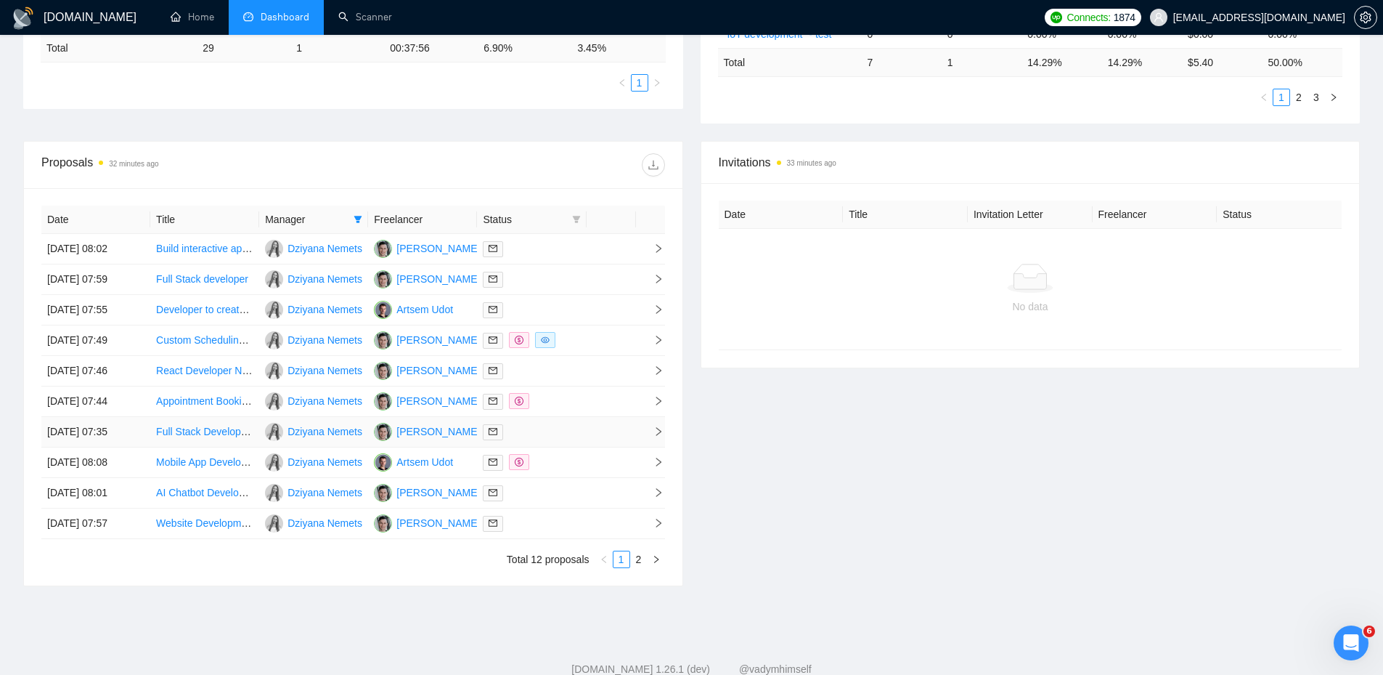
click at [566, 445] on td at bounding box center [531, 432] width 109 height 31
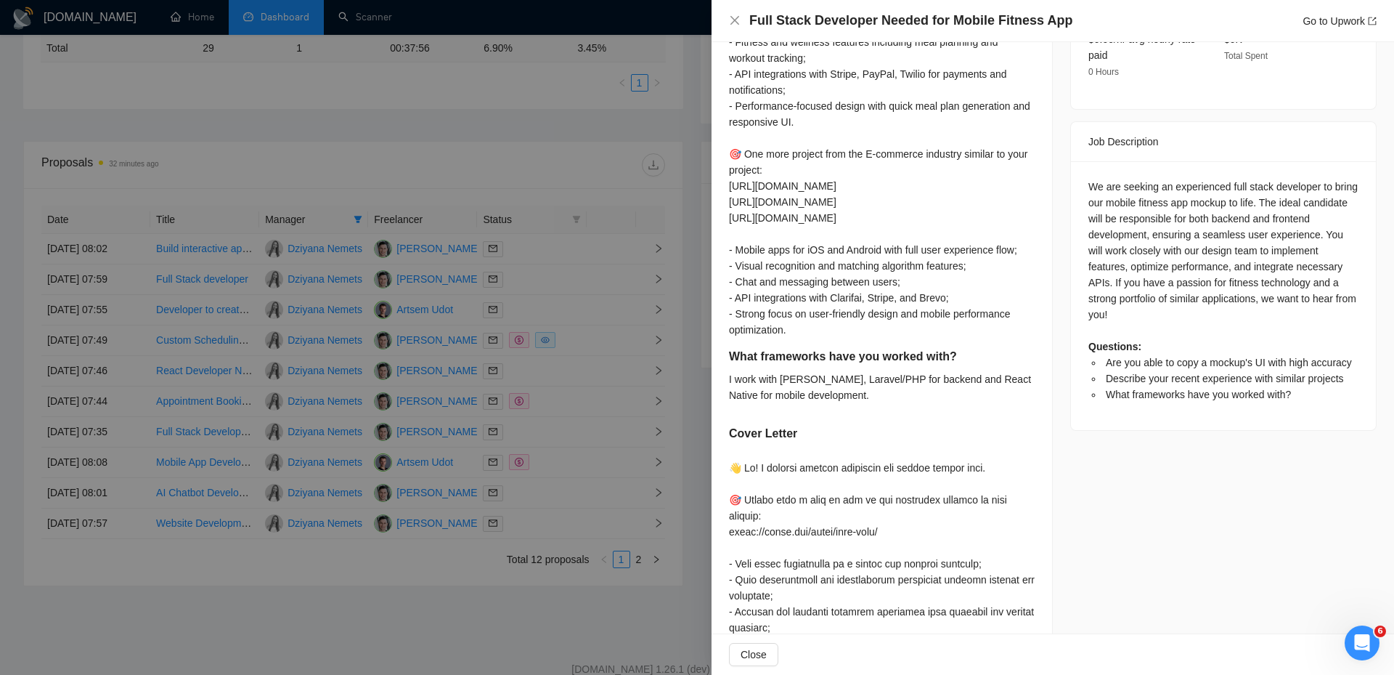
click at [564, 498] on div at bounding box center [697, 337] width 1394 height 675
